Goal: Manage account settings

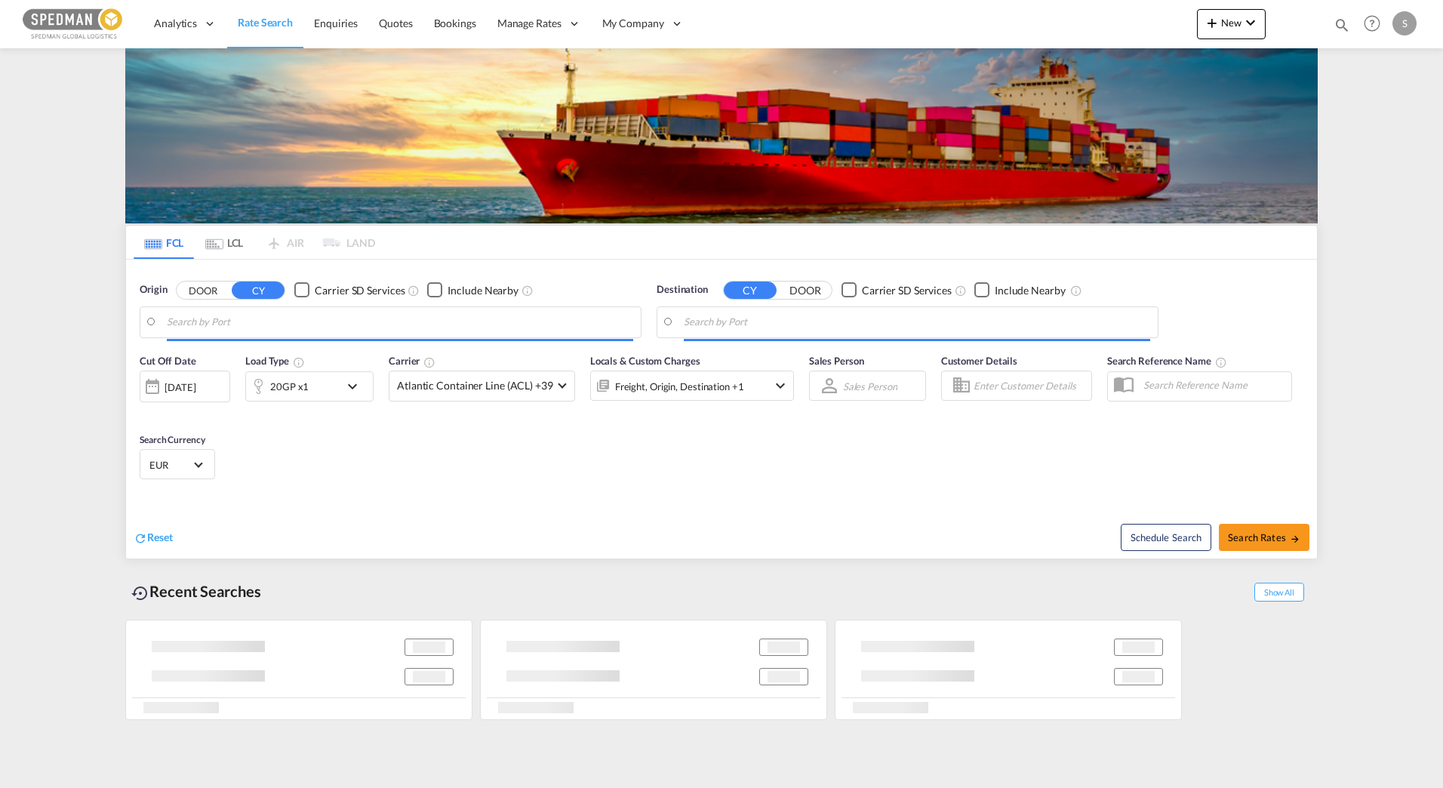
type input "[GEOGRAPHIC_DATA], NOKRS"
type input "Keelung (Chilung), TWKEL"
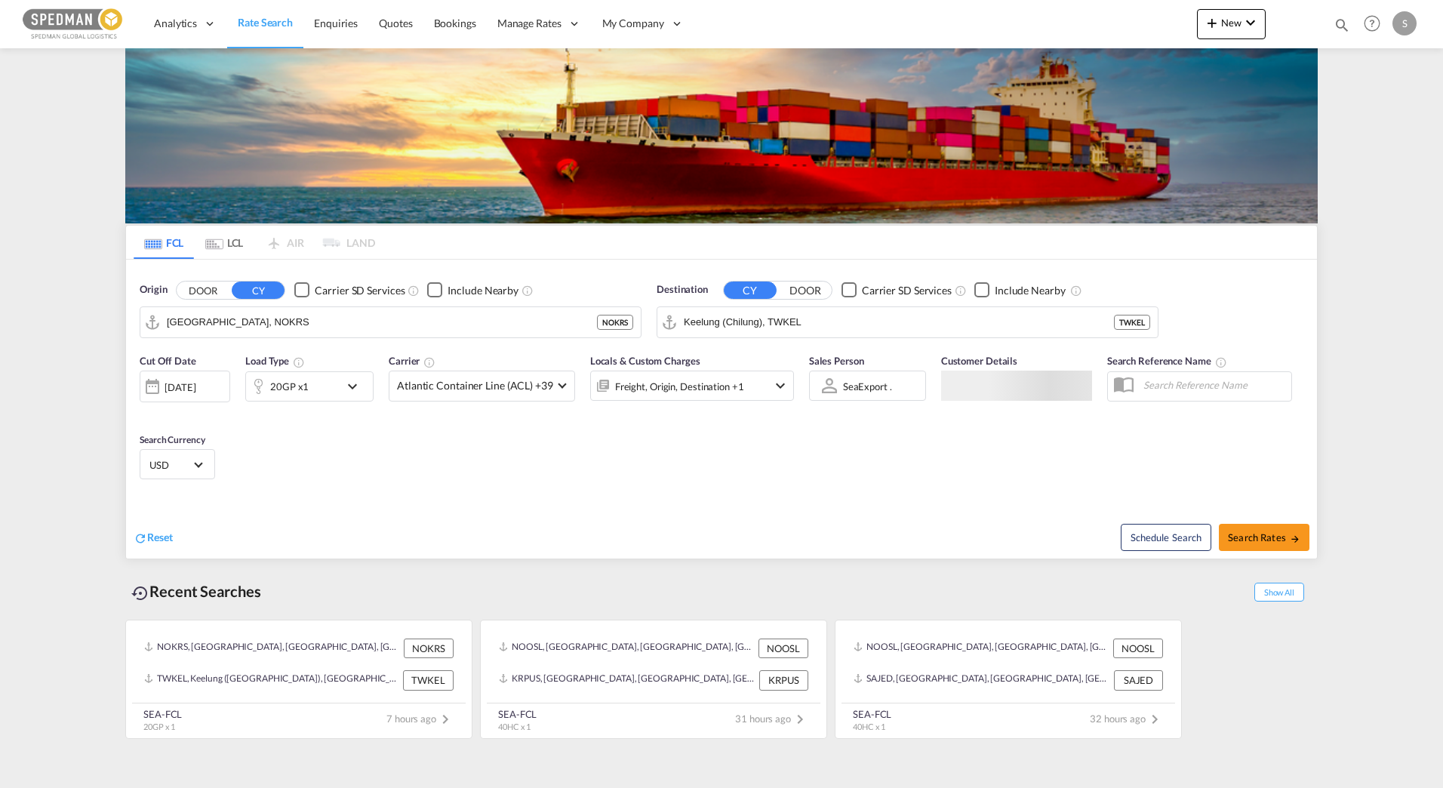
click at [1397, 21] on div "S" at bounding box center [1404, 23] width 24 height 24
click at [1374, 77] on button "My Profile" at bounding box center [1387, 66] width 98 height 30
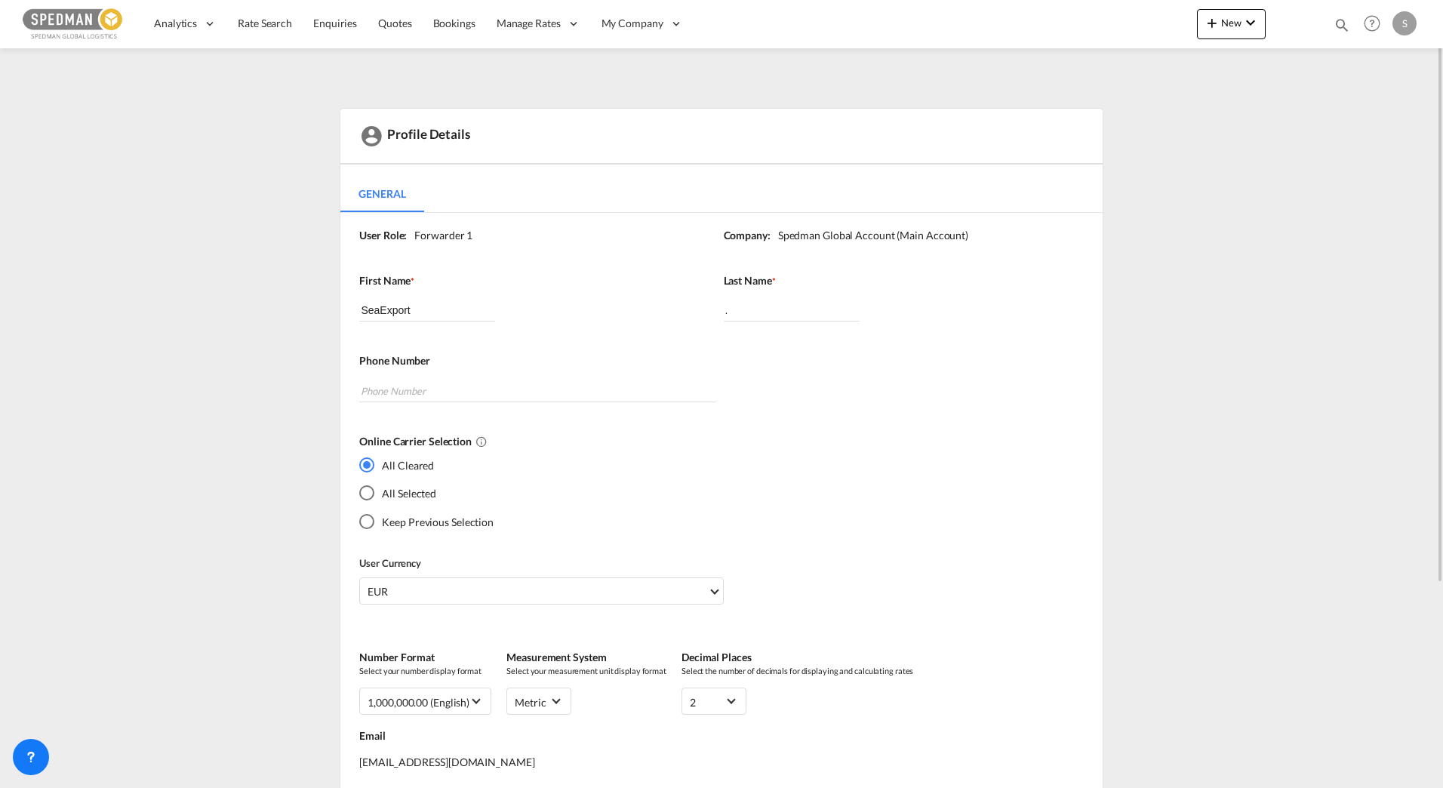
click at [1276, 154] on div "Profile Details General General User Role: Forwarder 1 Company: Spedman Global …" at bounding box center [721, 556] width 1192 height 897
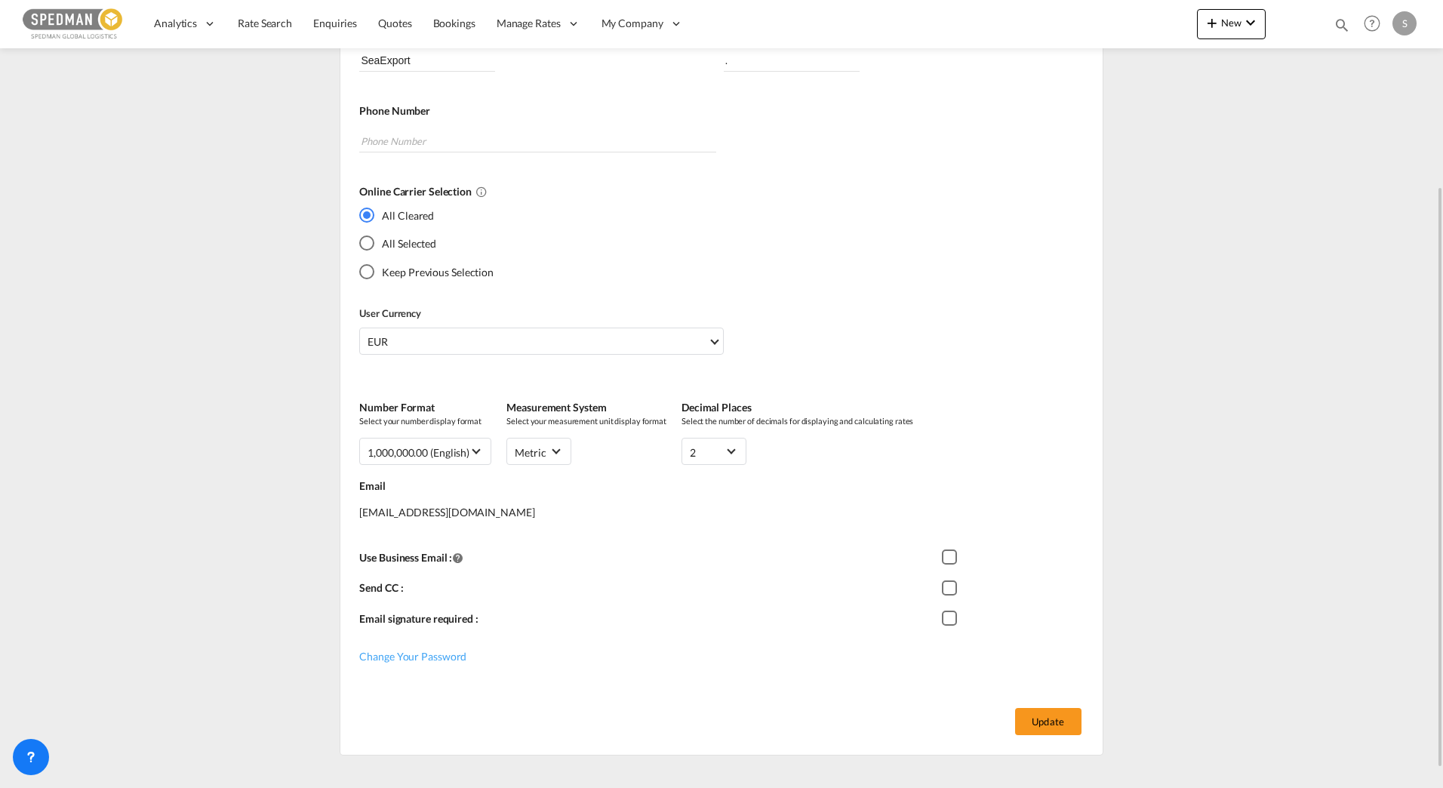
scroll to position [251, 0]
click at [716, 340] on span "Select Currency: € EUREuro" at bounding box center [714, 339] width 8 height 8
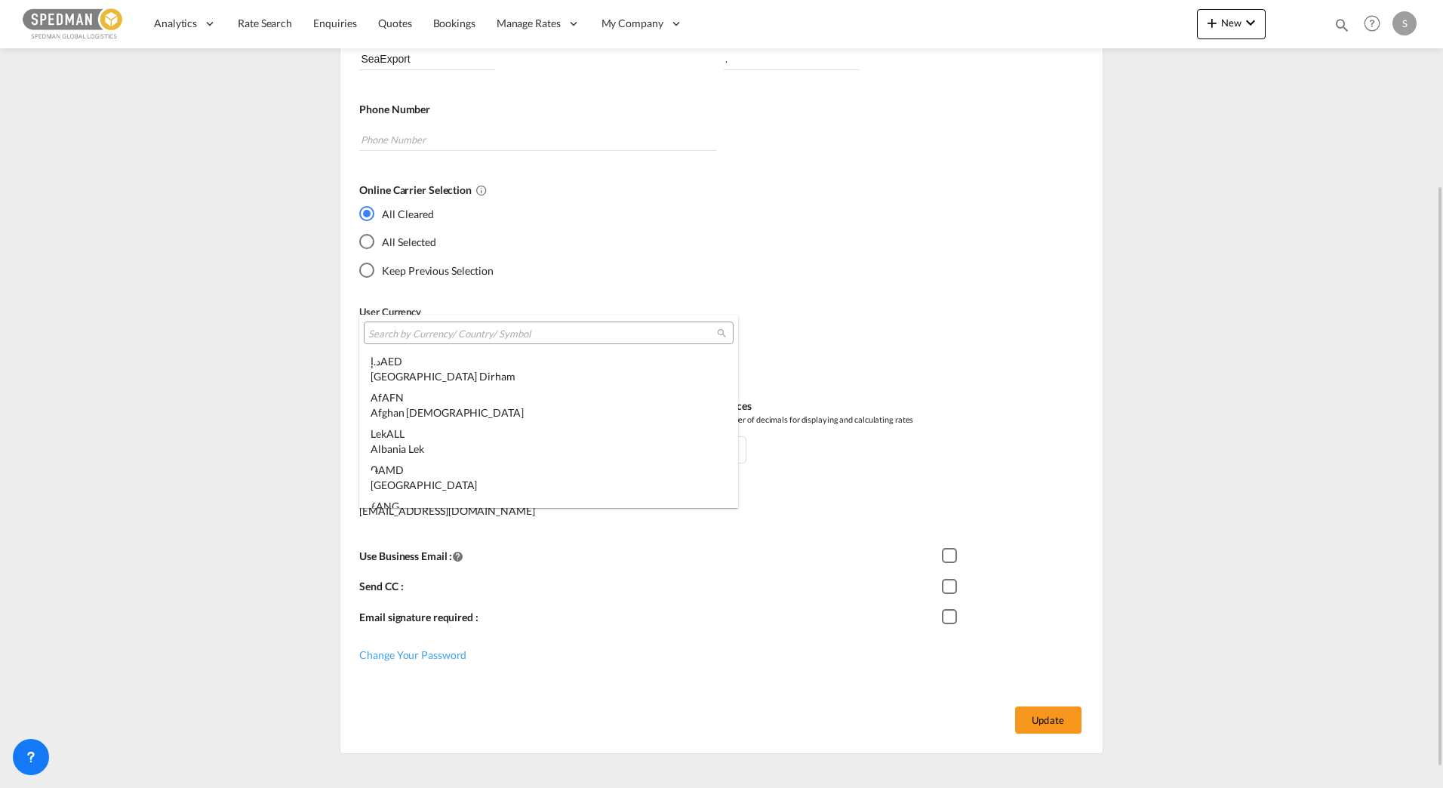
scroll to position [1515, 0]
type md-option "EUR"
type md-option "MRU"
type md-option "PEN"
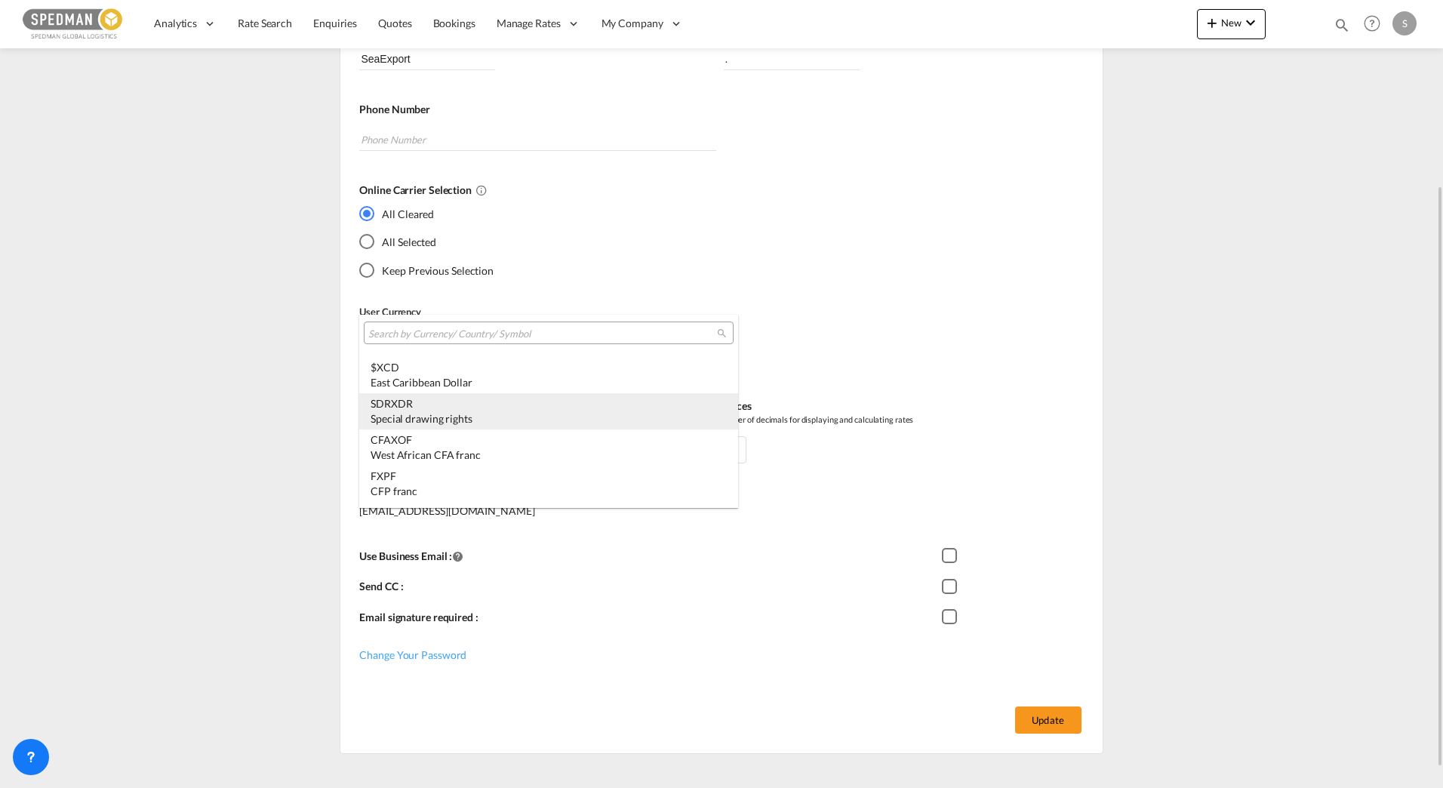
type md-option "XDR"
click at [645, 344] on md-select-header at bounding box center [548, 333] width 379 height 36
click at [630, 336] on input "search" at bounding box center [542, 334] width 349 height 14
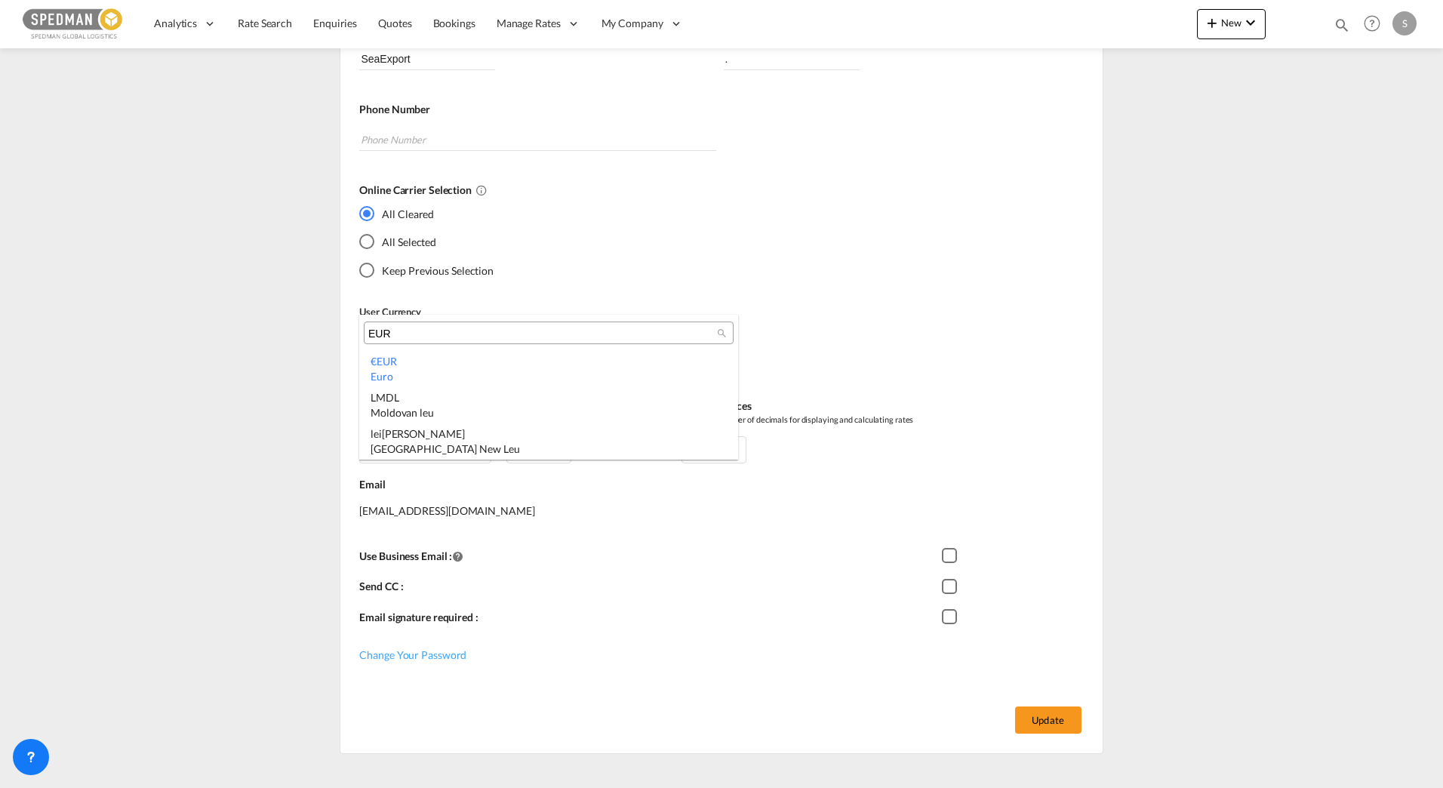
scroll to position [0, 0]
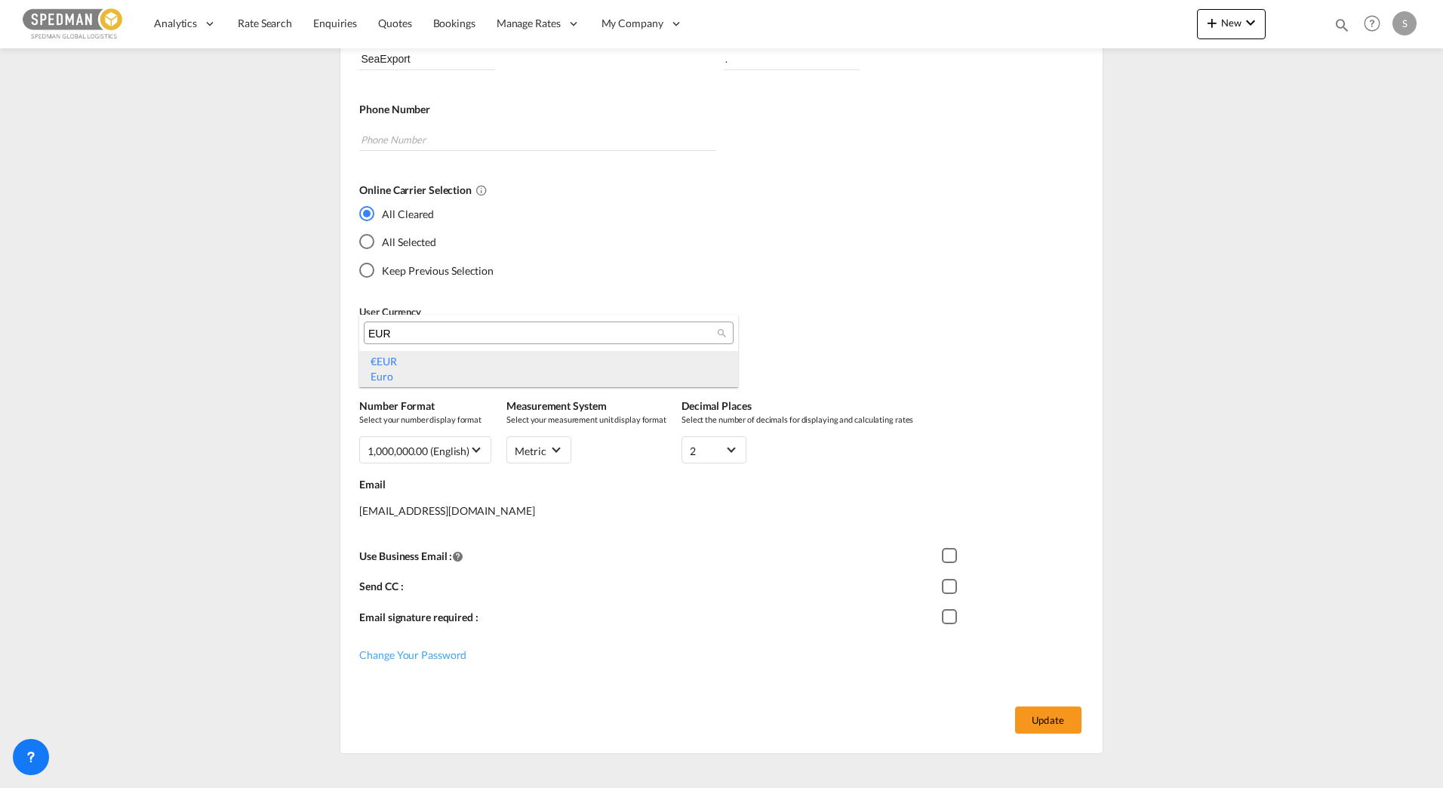
type input "EUR"
click at [564, 351] on md-option "€ EUR Euro" at bounding box center [548, 369] width 379 height 36
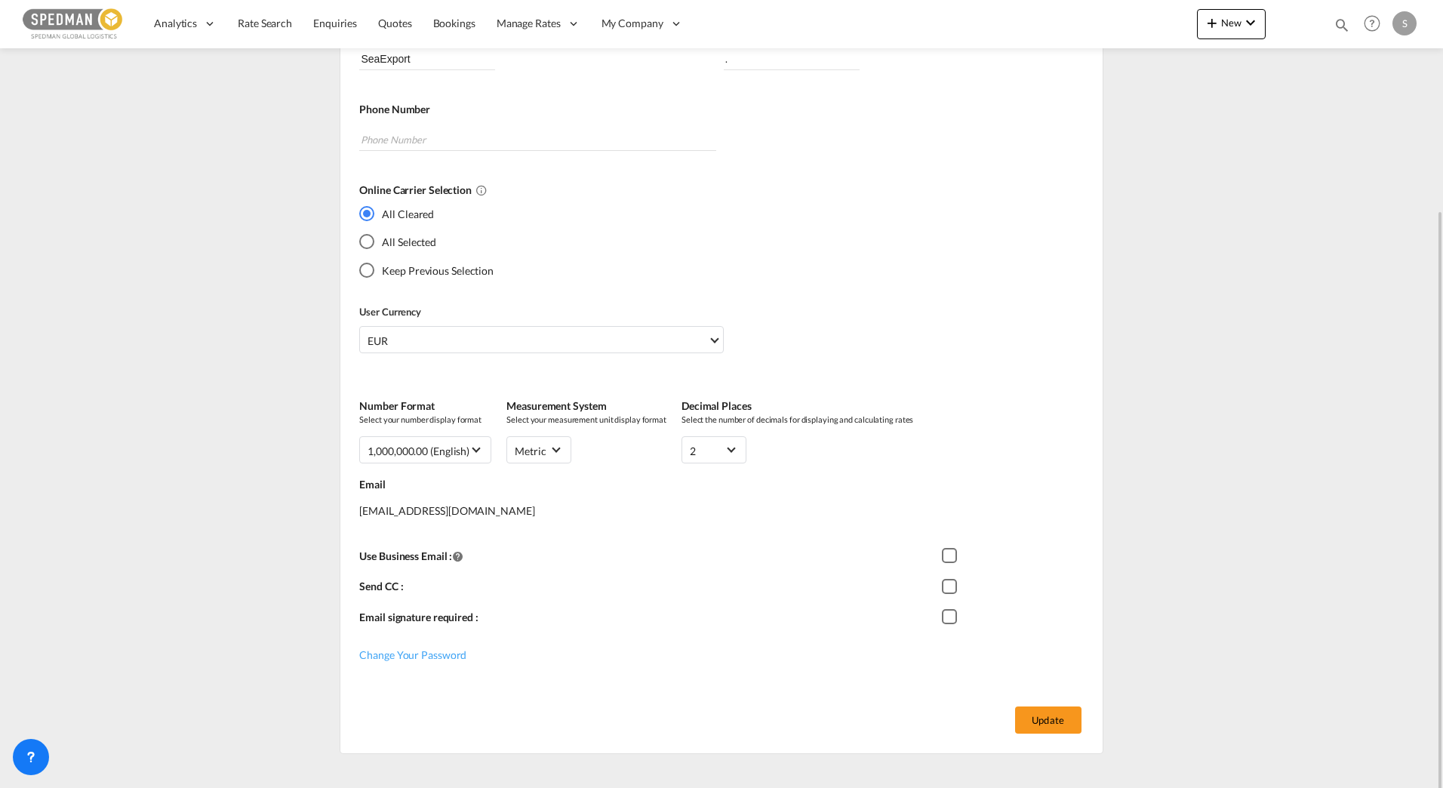
scroll to position [277, 0]
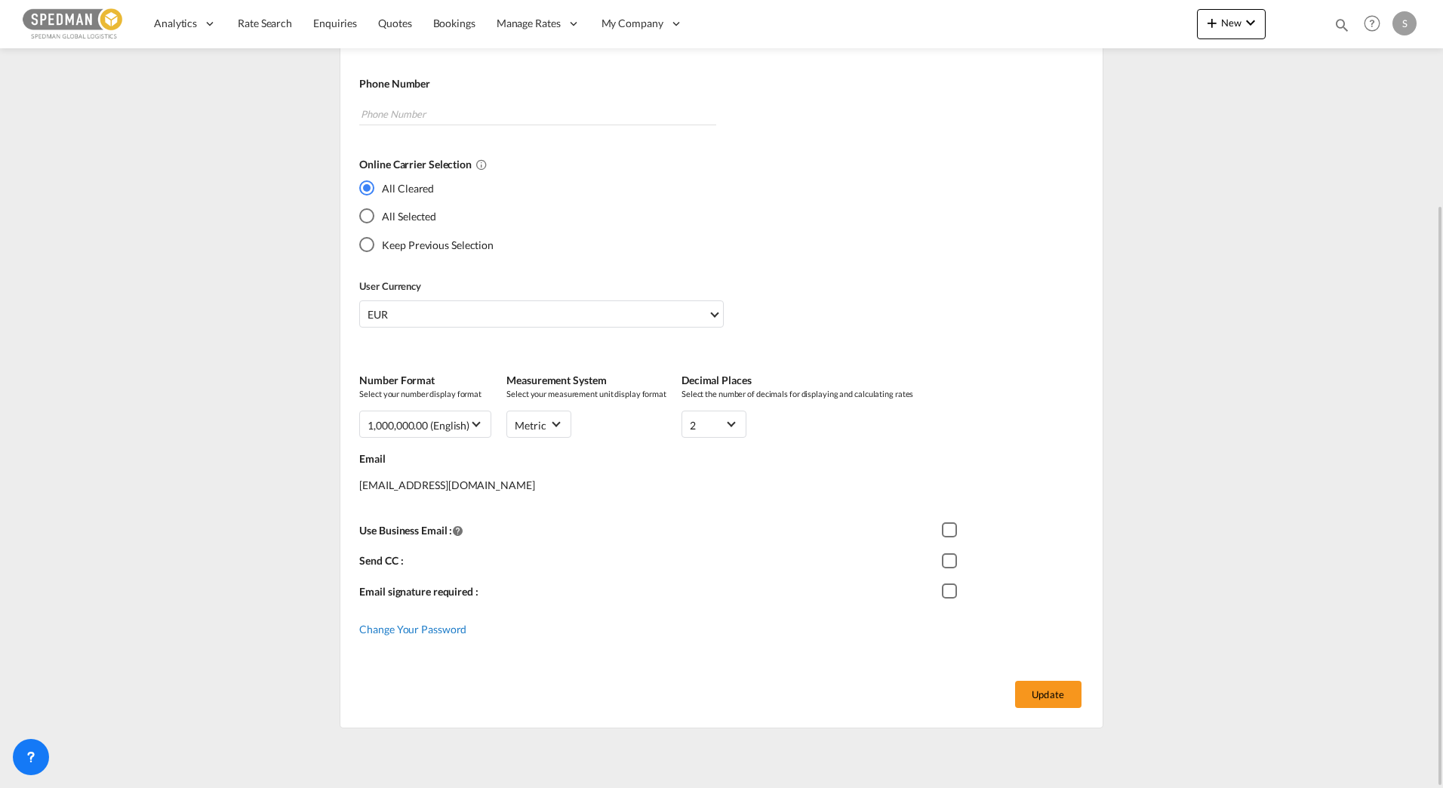
click at [438, 630] on span "Change Your Password" at bounding box center [412, 628] width 107 height 13
